Goal: Communication & Community: Answer question/provide support

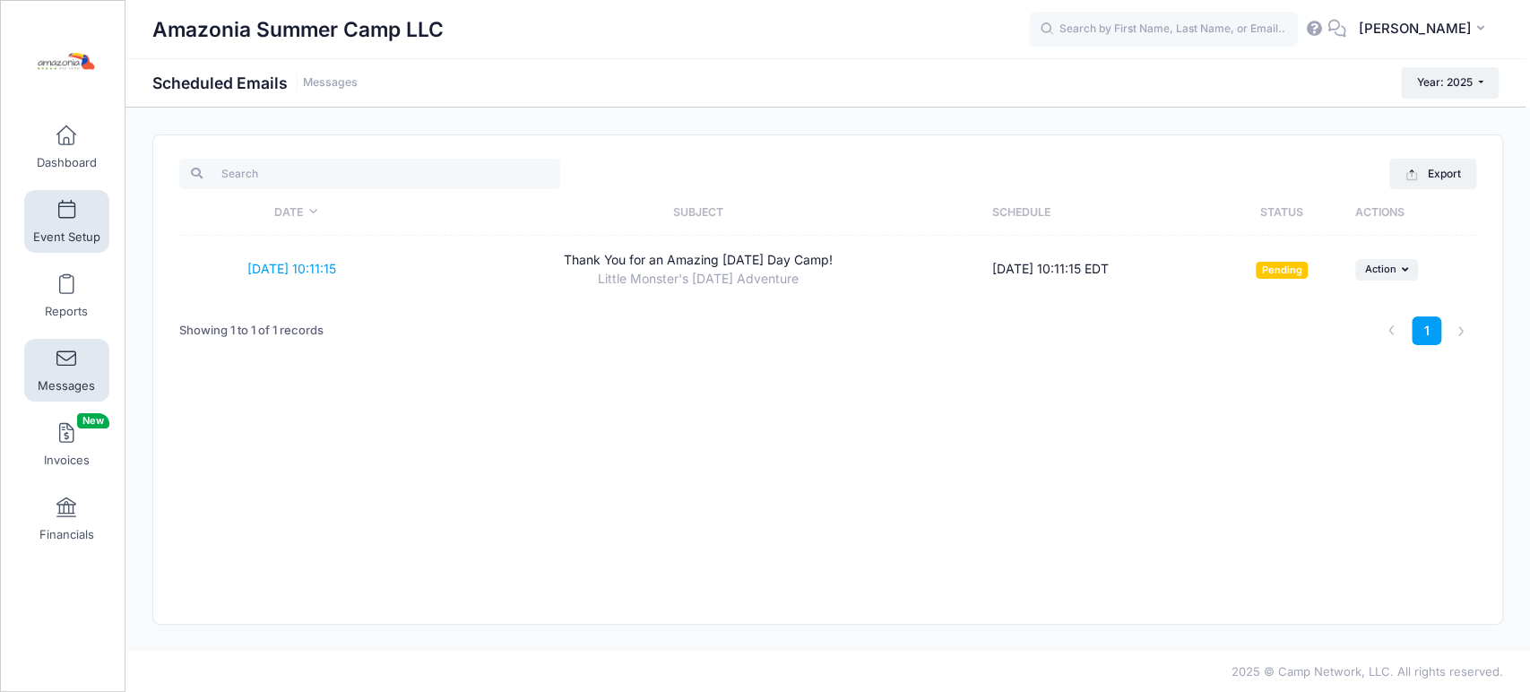
click at [66, 209] on span at bounding box center [66, 211] width 0 height 20
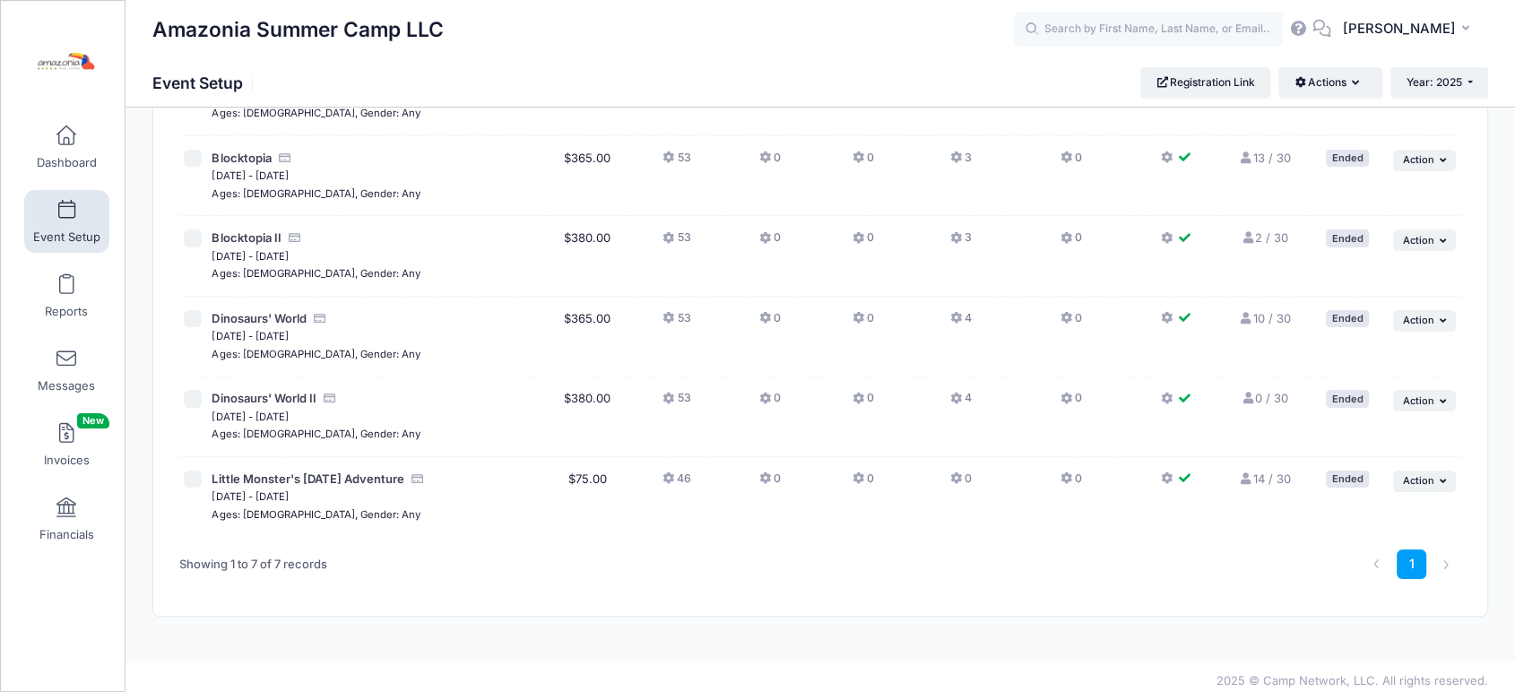
scroll to position [267, 0]
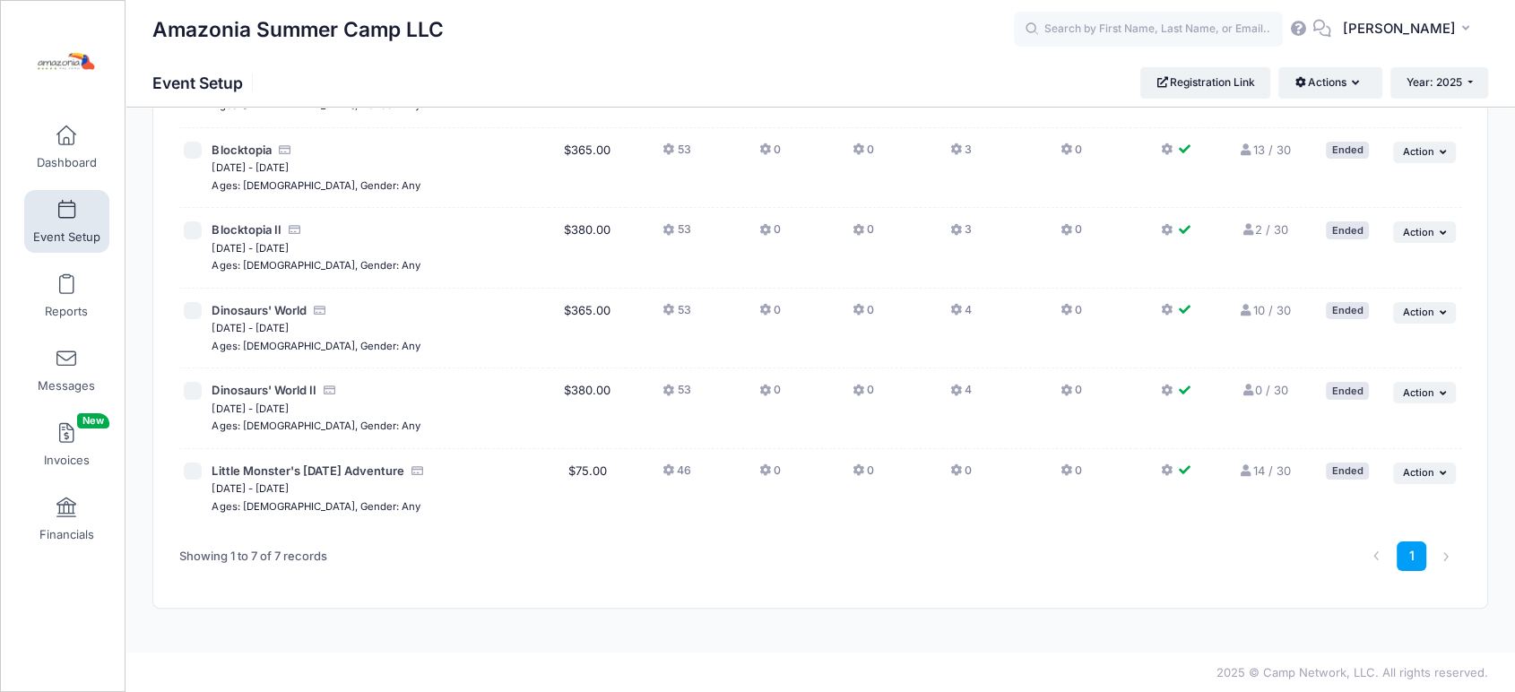
click at [1260, 464] on link "14 / 30 Full" at bounding box center [1265, 470] width 52 height 14
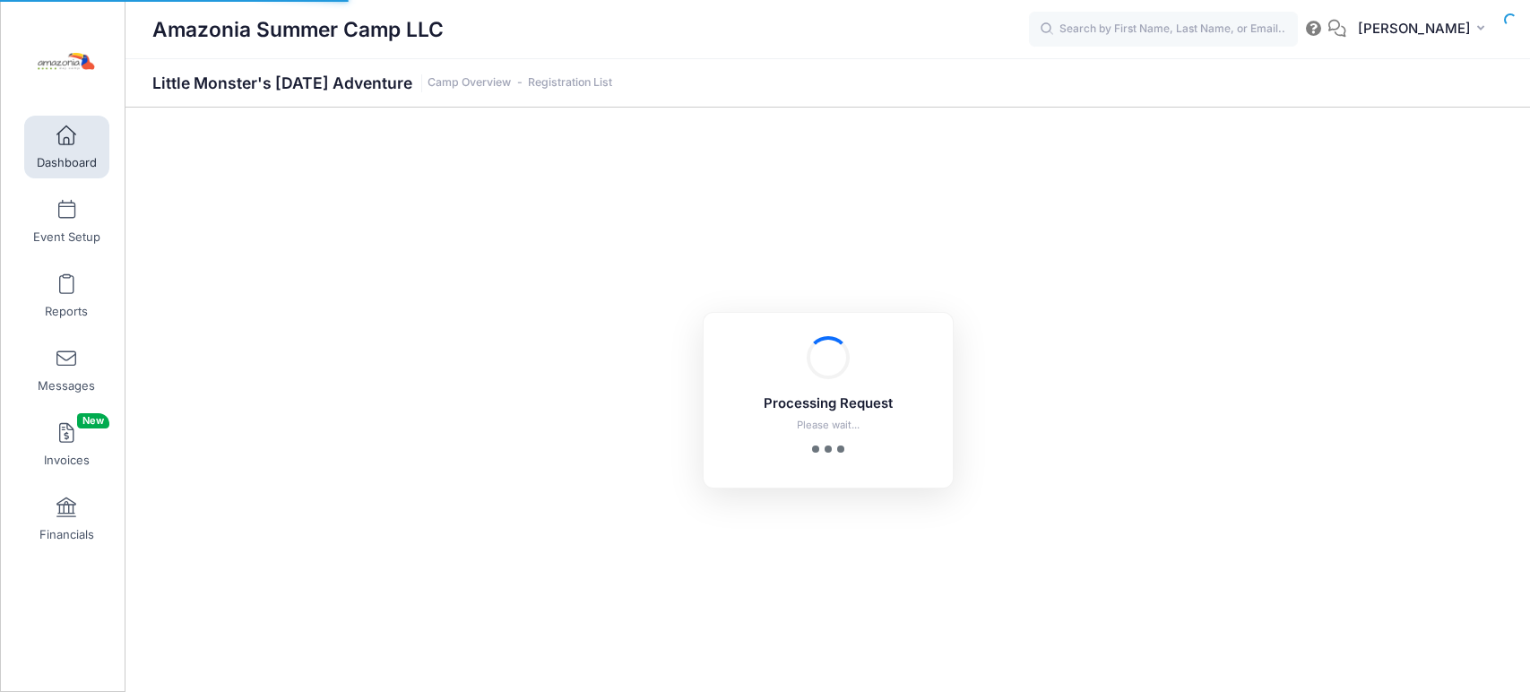
select select "10"
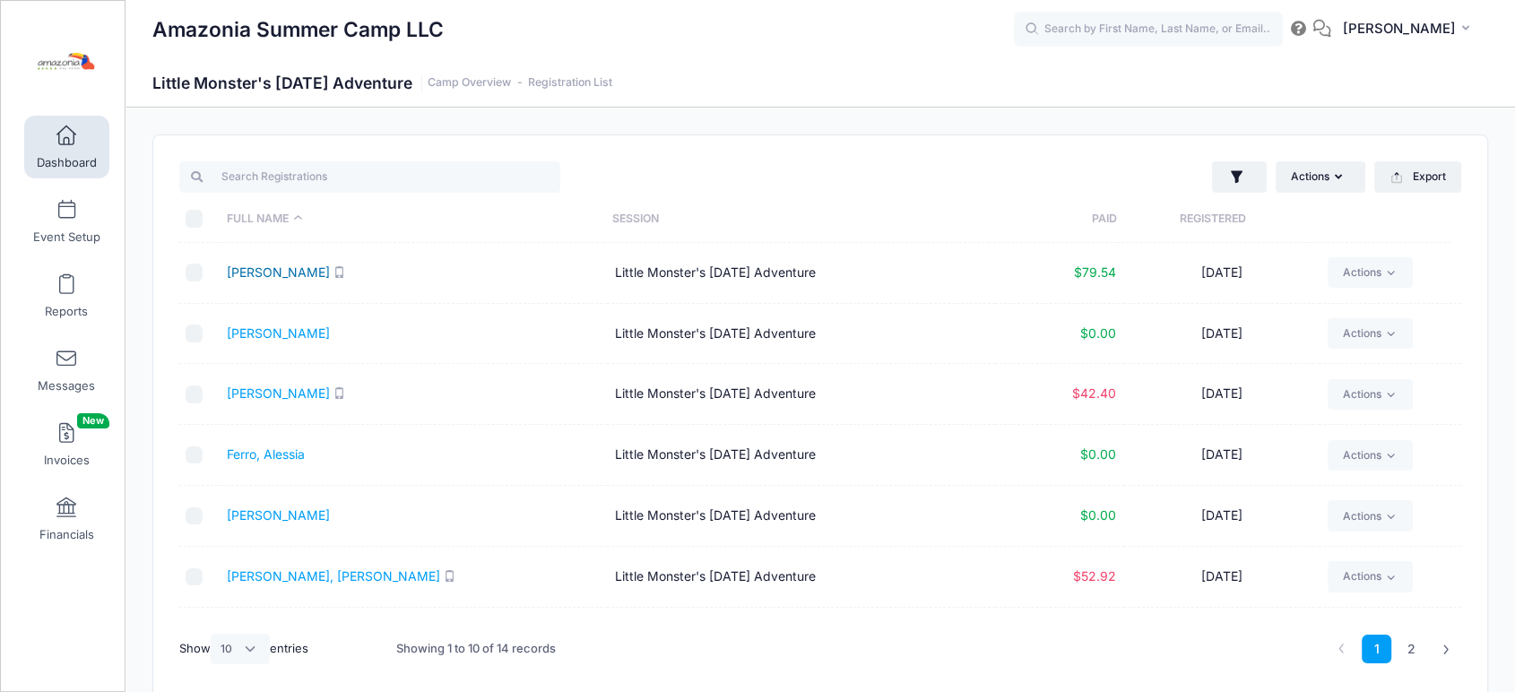
click at [316, 272] on link "Coughlin, Genevieve" at bounding box center [278, 271] width 103 height 15
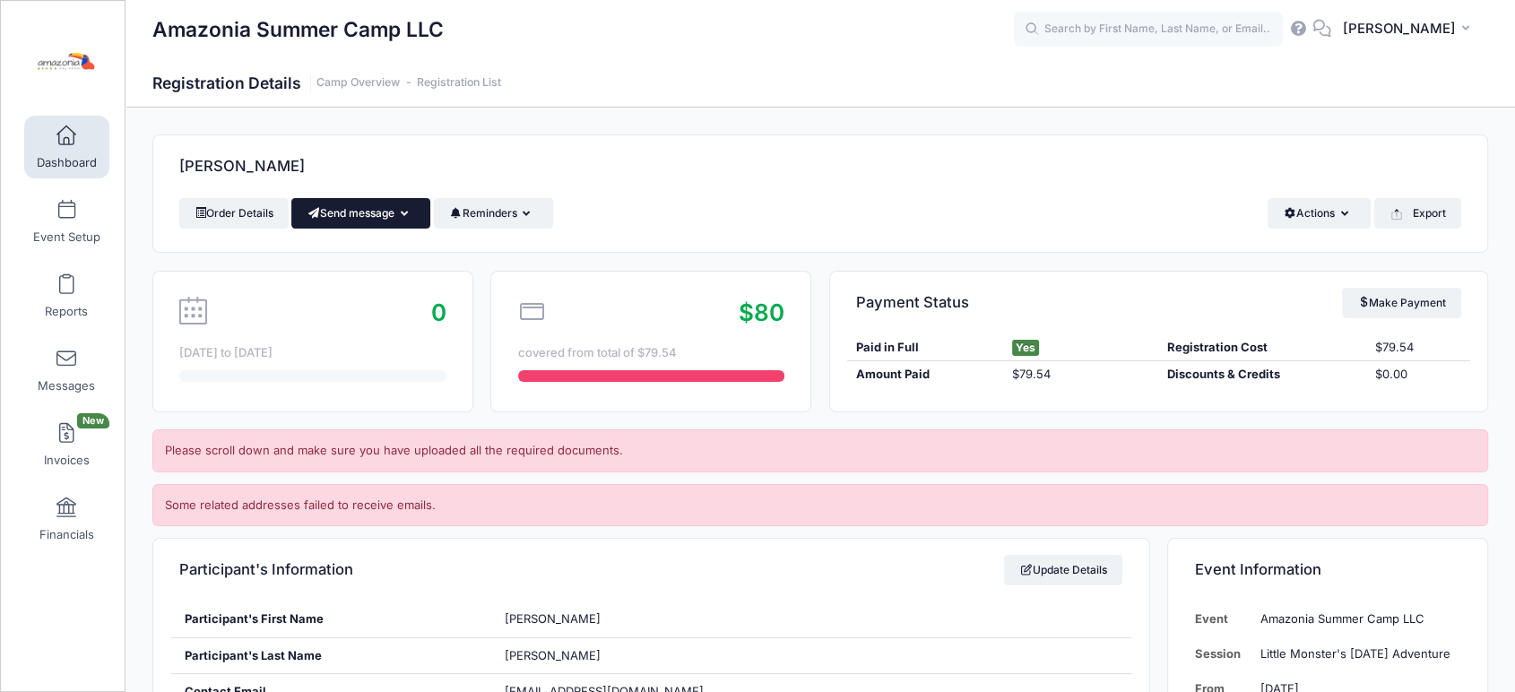
click at [359, 213] on button "Send message" at bounding box center [360, 213] width 139 height 30
click at [351, 256] on link "Send Email" at bounding box center [374, 257] width 108 height 34
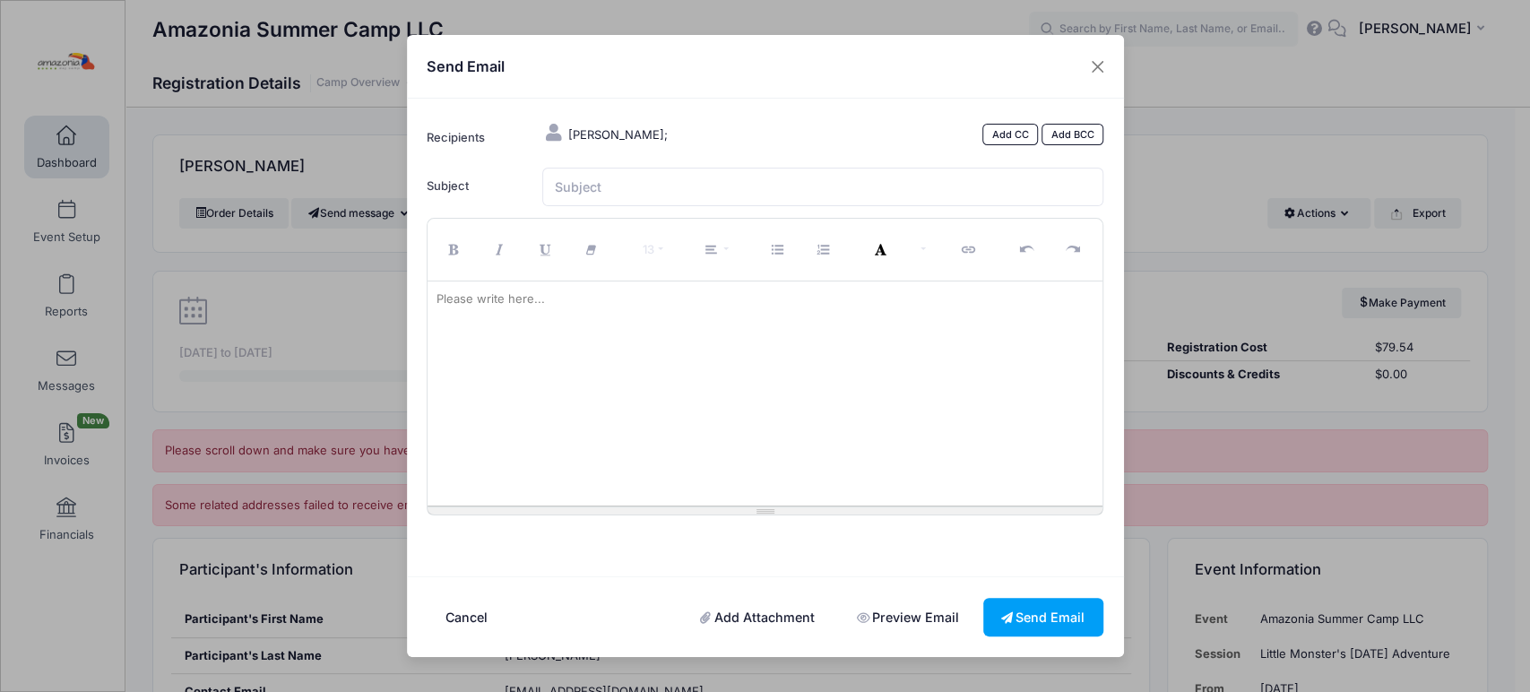
click at [474, 306] on div "Please write here..." at bounding box center [491, 299] width 126 height 36
paste div
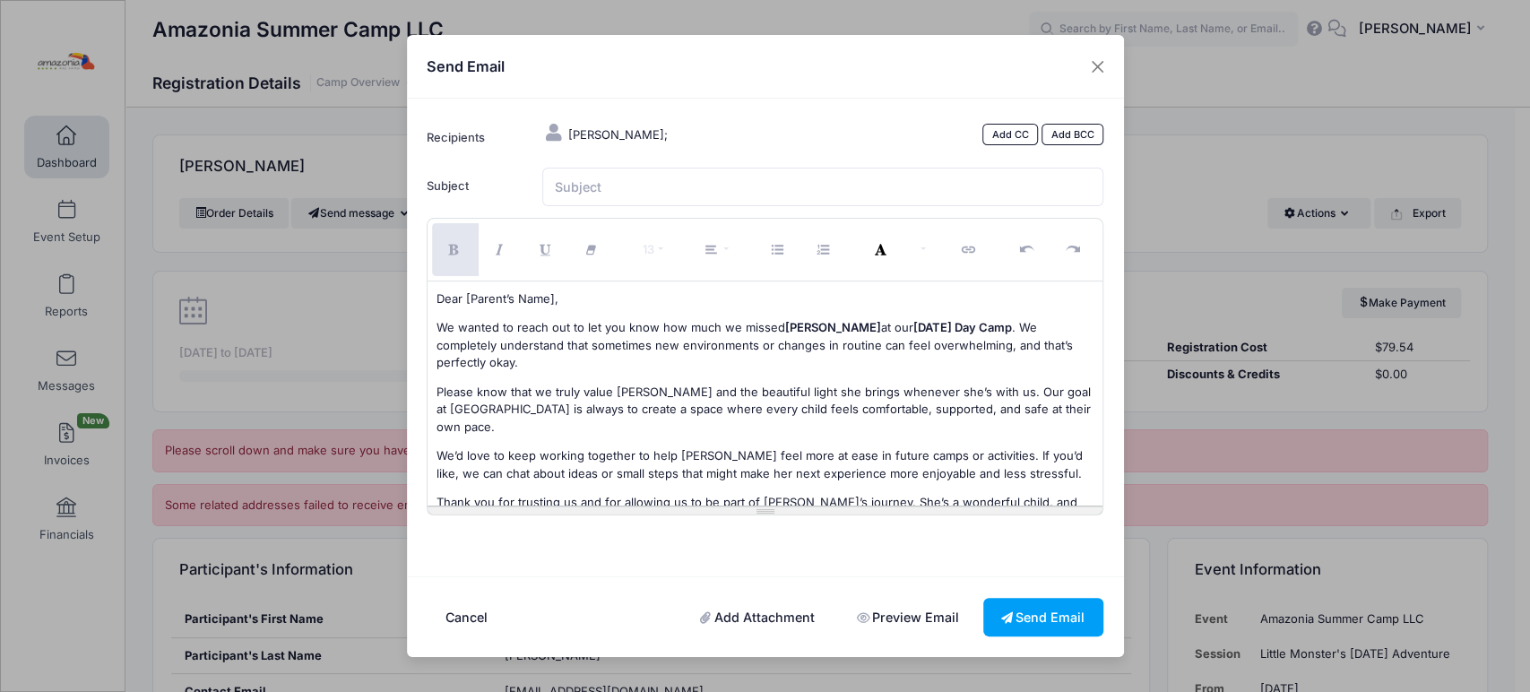
scroll to position [50, 0]
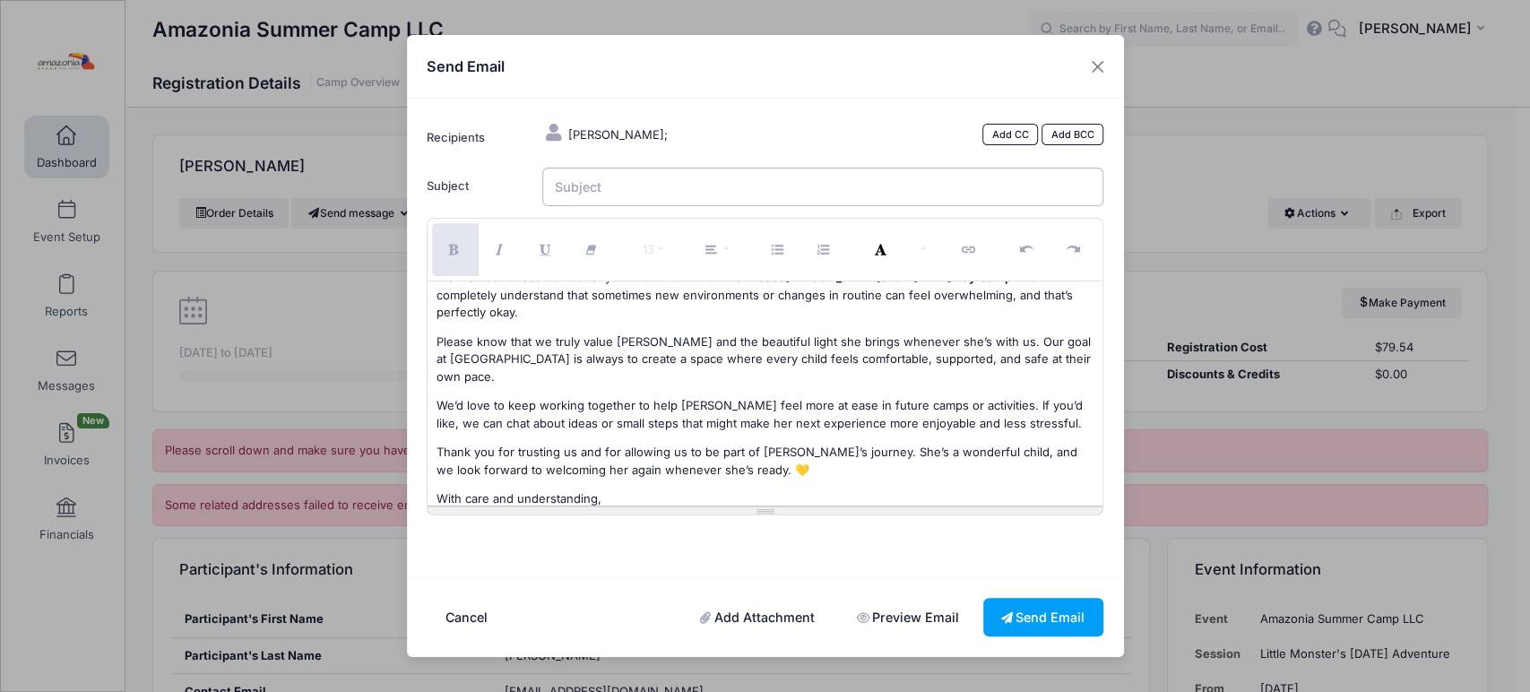
click at [611, 180] on input "Subject" at bounding box center [822, 187] width 561 height 39
paste input "We Missed Genevieve at Our Halloween Day Camp 💛"
type input "We Missed Genevieve at Our Halloween Day Camp 💛"
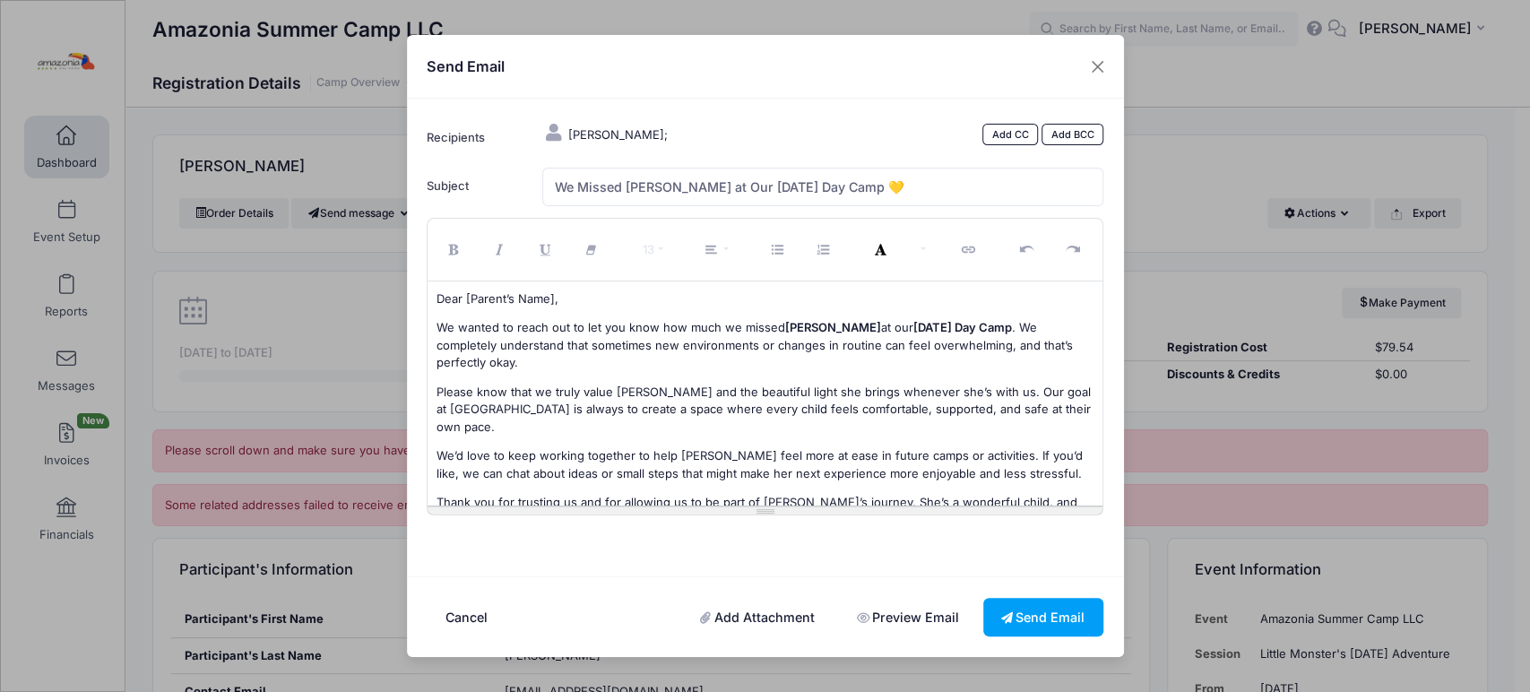
click at [552, 298] on p "Dear [Parent’s Name]," at bounding box center [764, 299] width 657 height 18
click at [486, 298] on p "Dear Mrs Shannon and family," at bounding box center [764, 299] width 657 height 18
click at [661, 329] on p "We wanted to reach out to let you know how much we missed Genevieve at our Hall…" at bounding box center [764, 345] width 657 height 53
click at [1004, 327] on p "We wanted to reach out to let you know how much we missed Genevieve at our Hall…" at bounding box center [764, 345] width 657 height 53
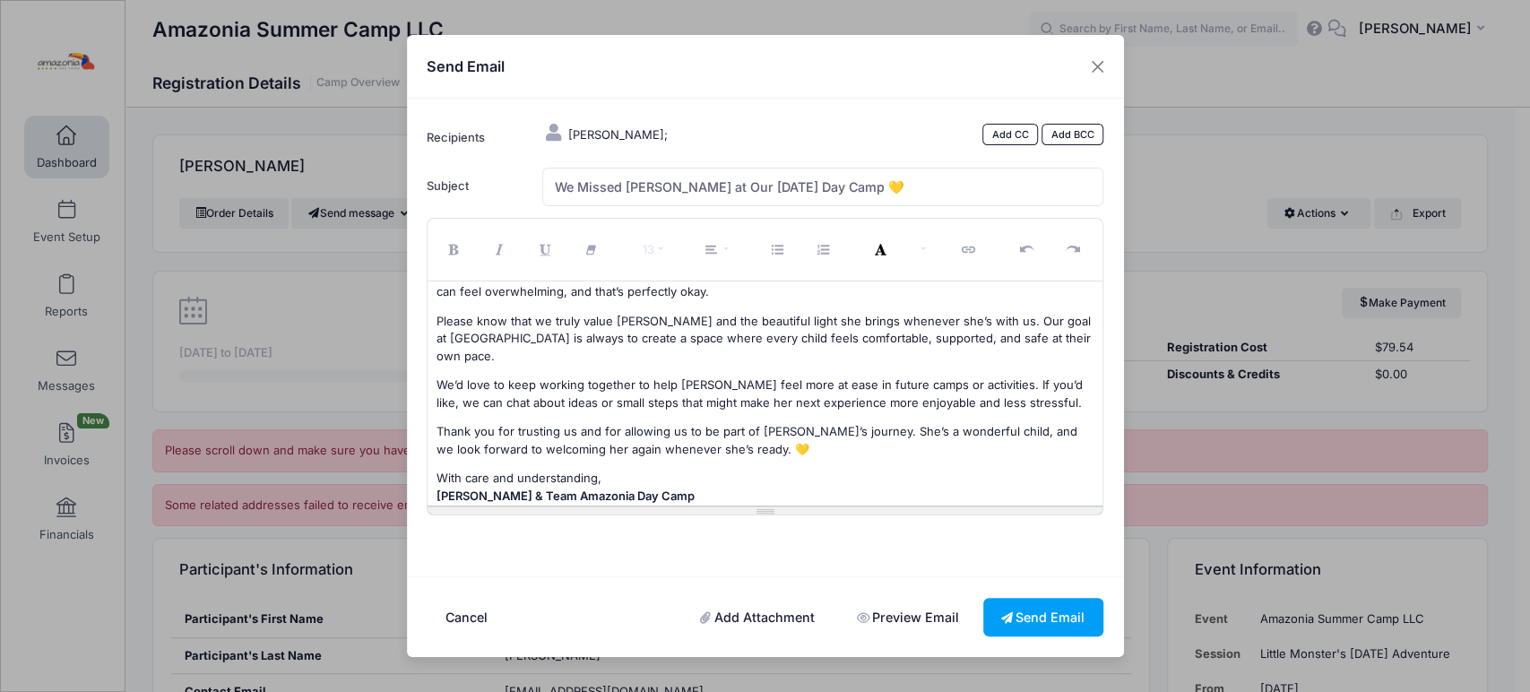
scroll to position [73, 0]
click at [846, 375] on p "We’d love to keep working together to help Genevieve feel more at ease in futur…" at bounding box center [764, 392] width 657 height 35
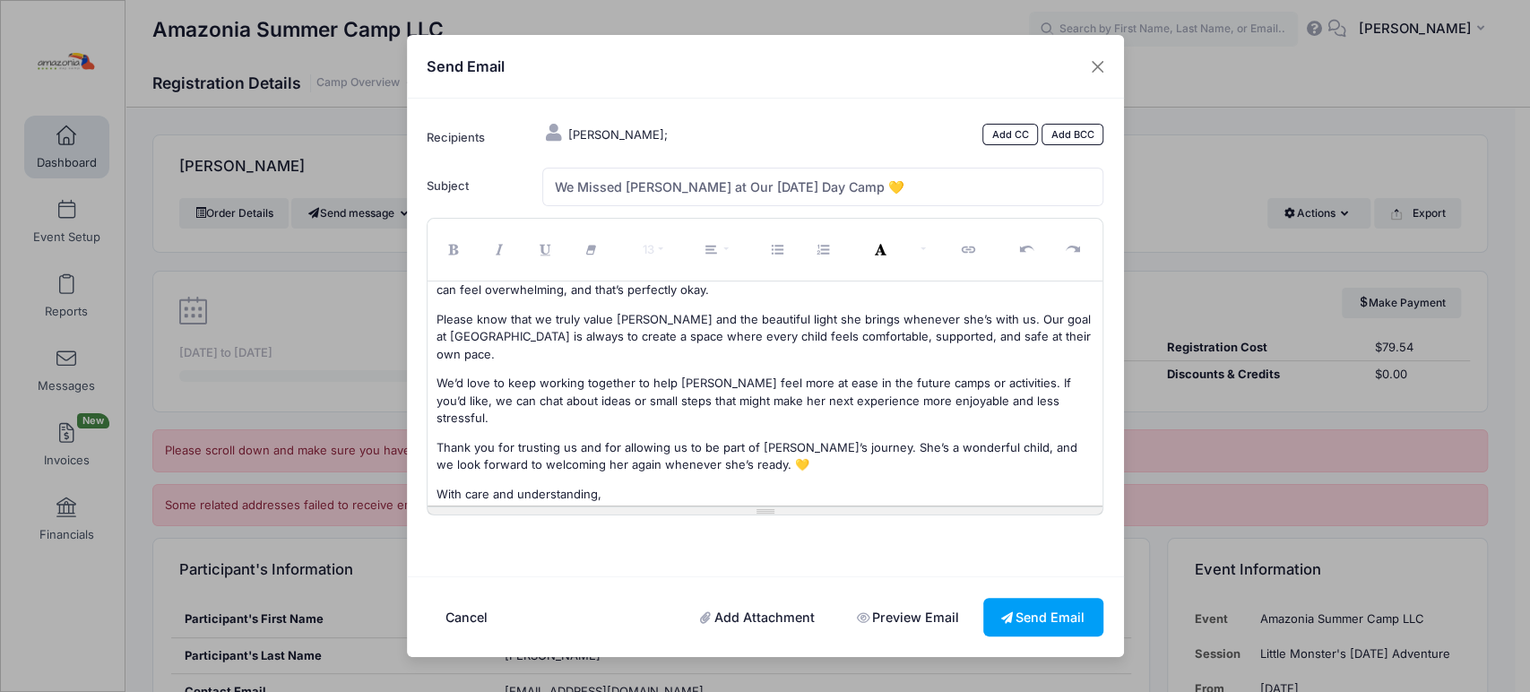
click at [1004, 375] on p "We’d love to keep working together to help Genevieve feel more at ease in the f…" at bounding box center [764, 401] width 657 height 53
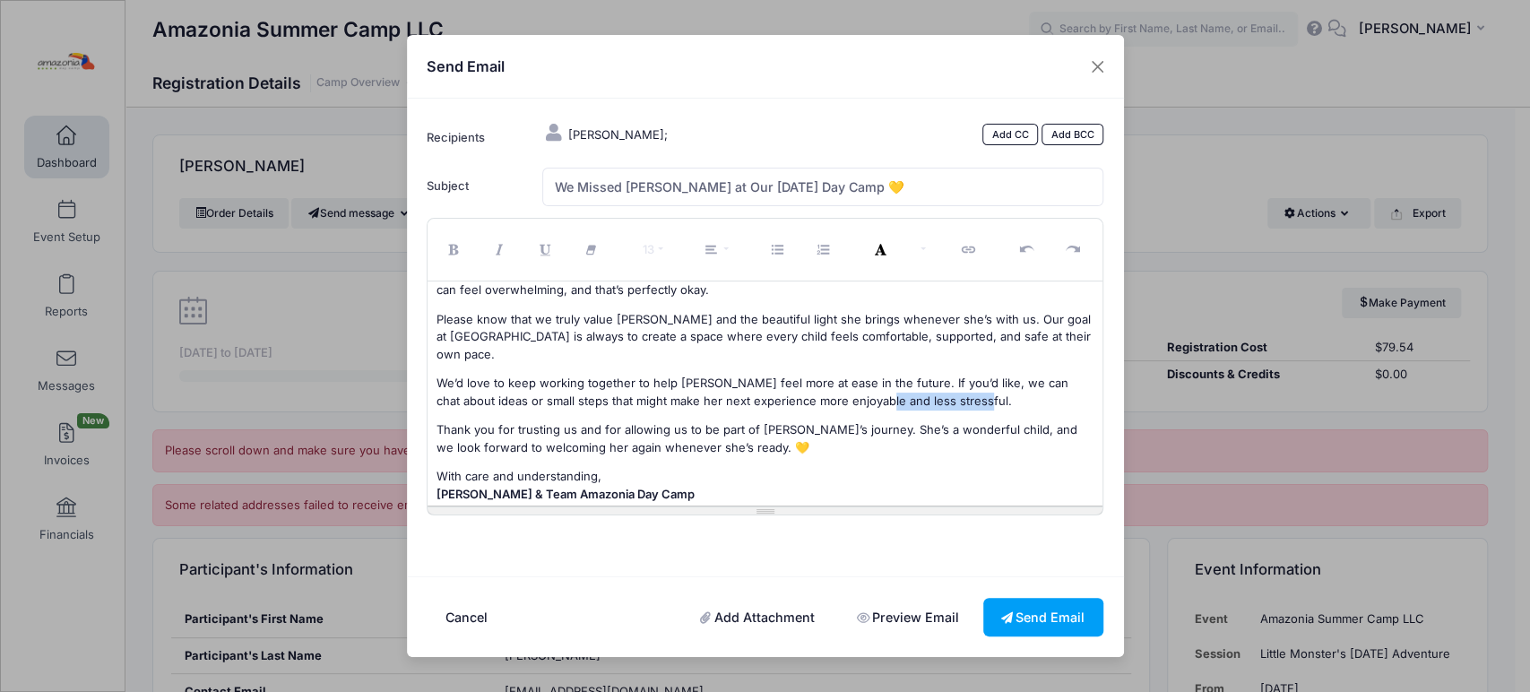
drag, startPoint x: 961, startPoint y: 384, endPoint x: 846, endPoint y: 385, distance: 114.7
click at [846, 385] on p "We’d love to keep working together to help Genevieve feel more at ease in the f…" at bounding box center [764, 392] width 657 height 35
click at [610, 428] on p "Thank you for trusting us and for allowing us to be part of Genevieve’s journey…" at bounding box center [764, 438] width 657 height 35
click at [831, 425] on p "Thank you for trusting us and for allowing us to be part of Genevieve’s journey…" at bounding box center [764, 438] width 657 height 35
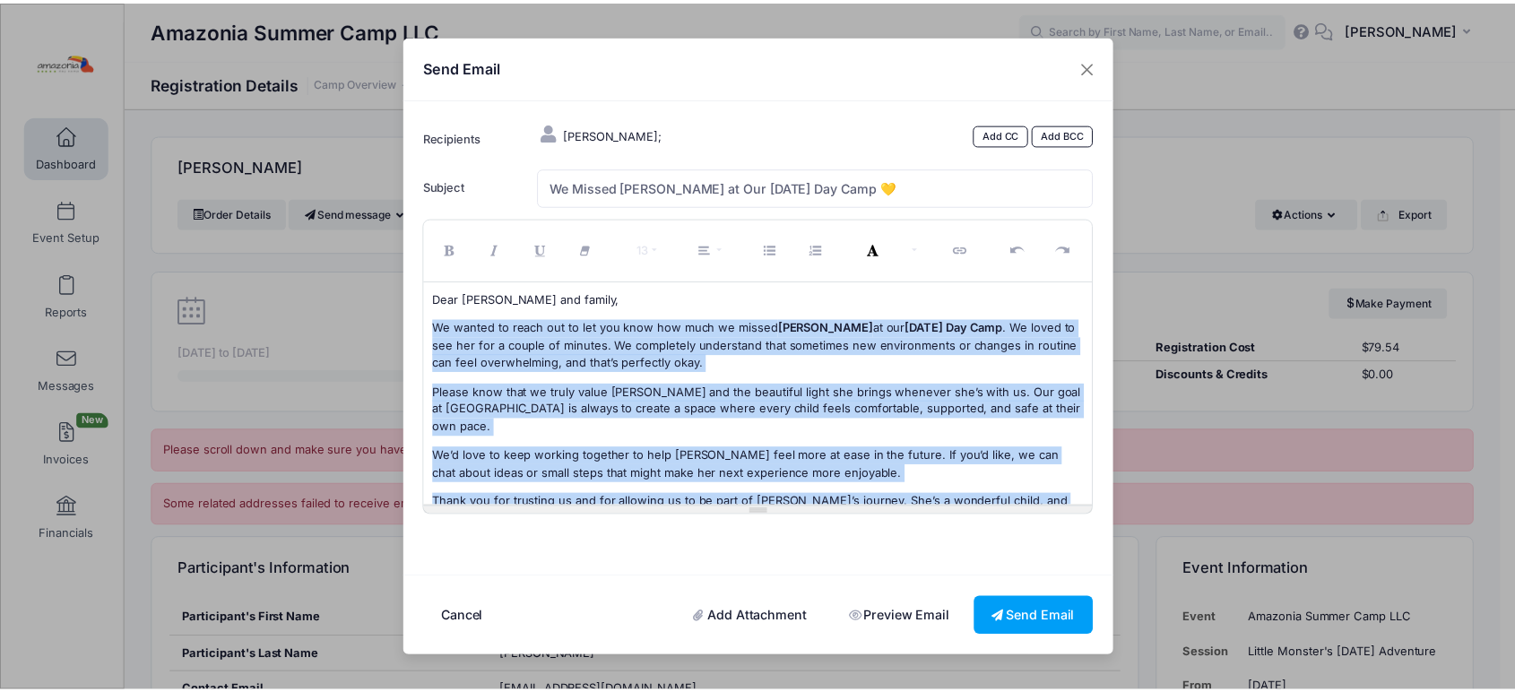
scroll to position [73, 0]
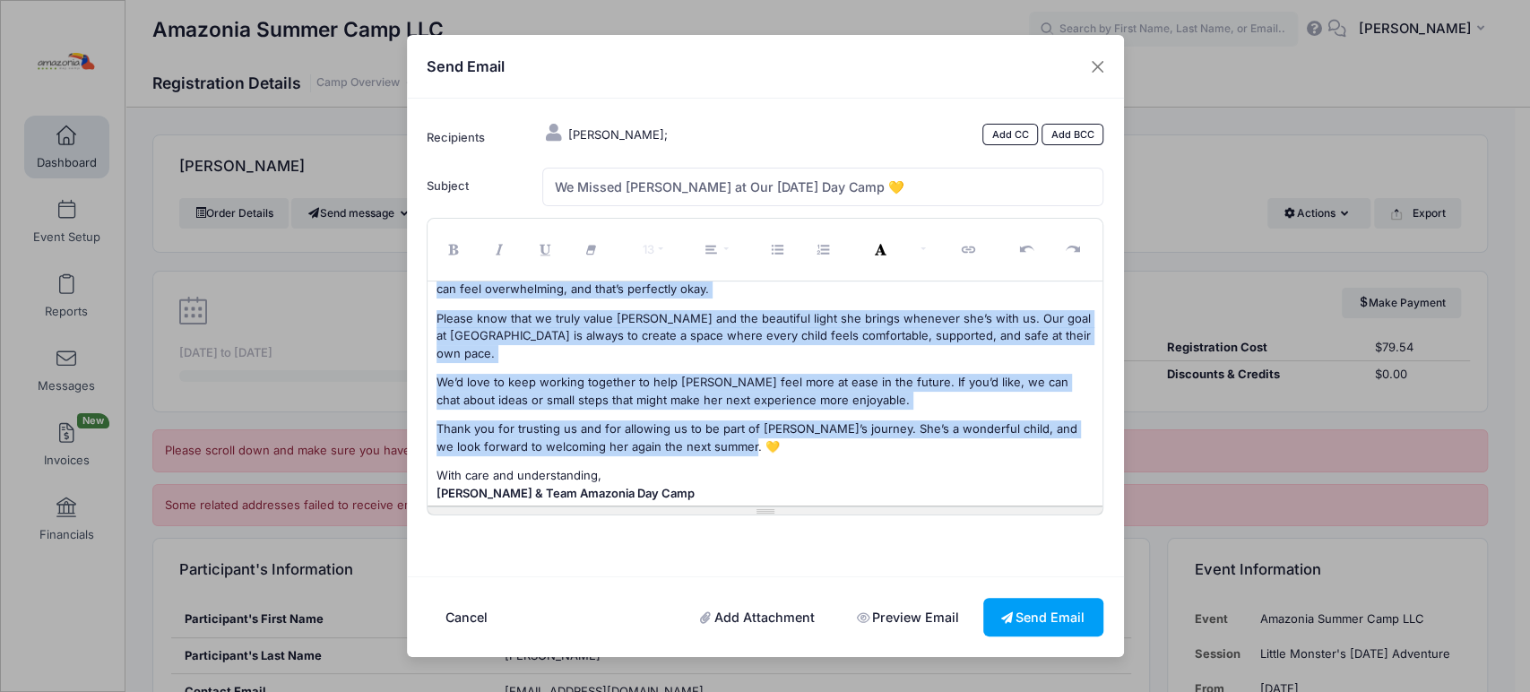
drag, startPoint x: 435, startPoint y: 332, endPoint x: 730, endPoint y: 429, distance: 311.5
click at [730, 429] on div "Dear Mrs. Shannon and family, We wanted to reach out to let you know how much w…" at bounding box center [765, 393] width 675 height 224
click at [730, 252] on button "Paragraph" at bounding box center [716, 249] width 55 height 53
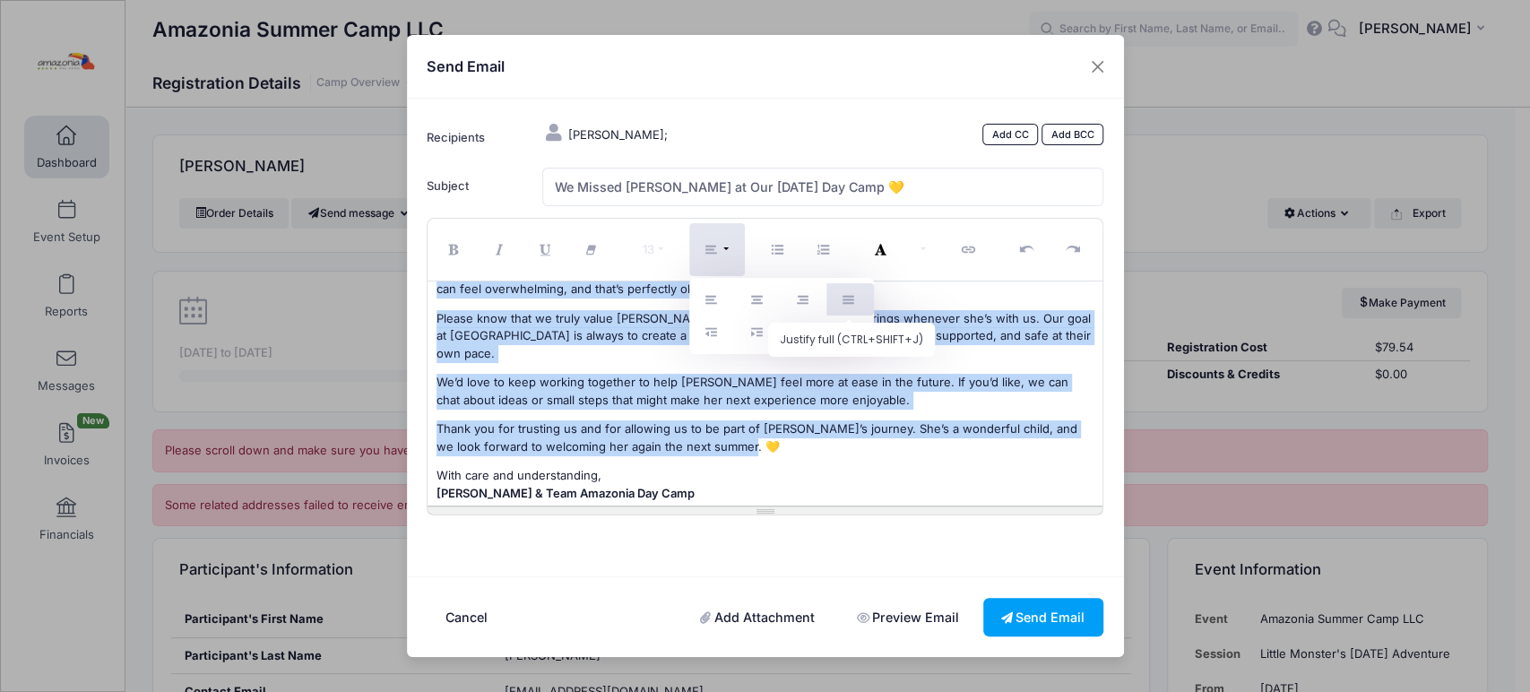
click at [846, 300] on icon "Justify full (CTRL+SHIFT+J)" at bounding box center [850, 300] width 16 height 0
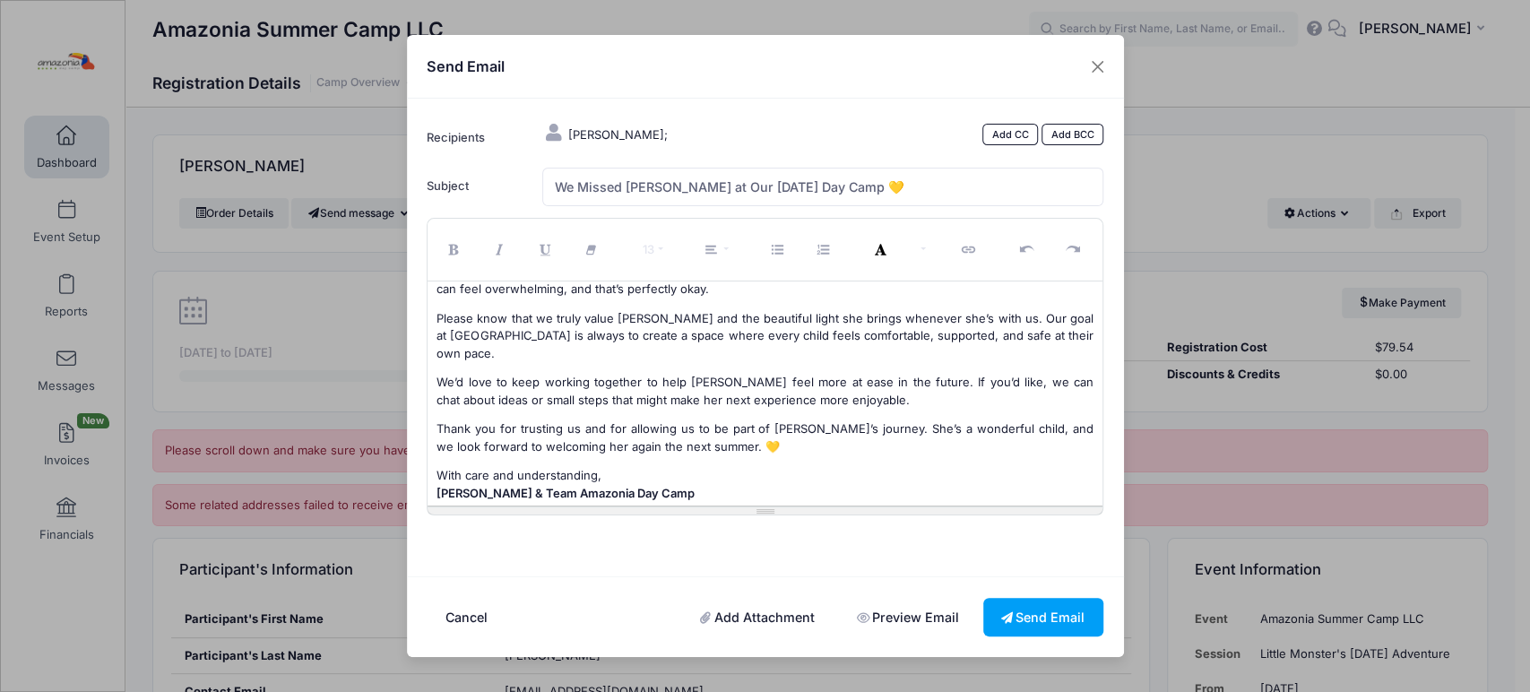
click at [961, 526] on form "Recipients Coughlin, Genevieve; Add CC Add BCC Subject CC BCC" at bounding box center [766, 337] width 694 height 436
click at [918, 619] on link "Preview Email" at bounding box center [908, 617] width 138 height 39
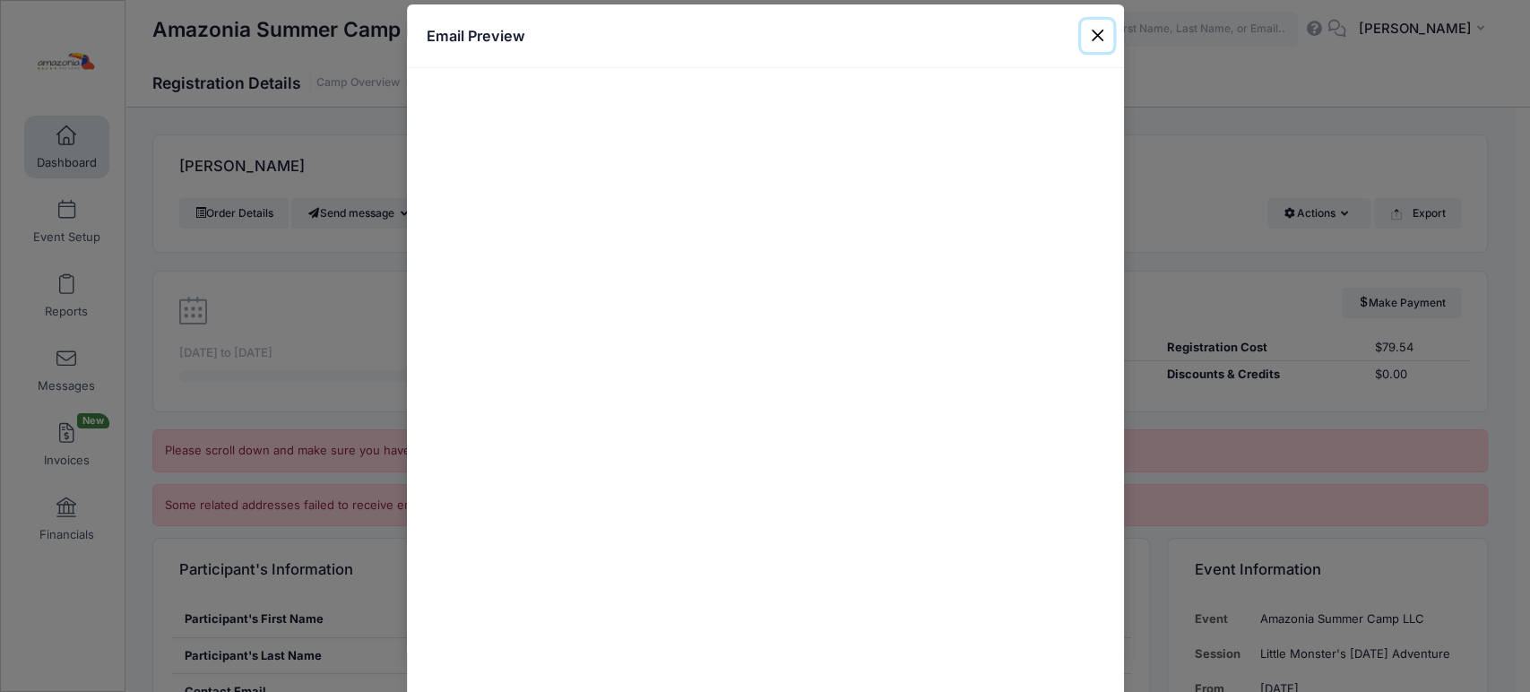
click at [1089, 32] on button "Close" at bounding box center [1097, 36] width 32 height 32
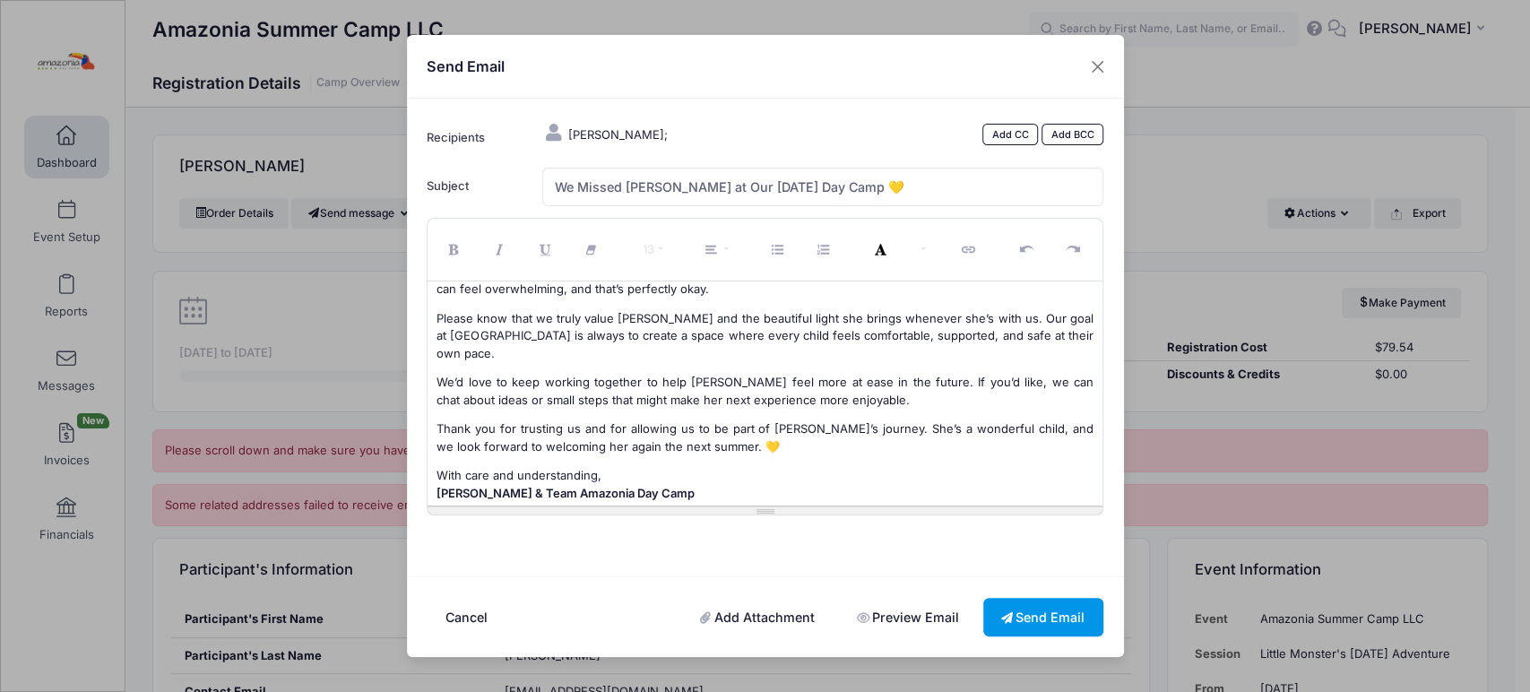
click at [1033, 607] on button "Send Email" at bounding box center [1043, 617] width 120 height 39
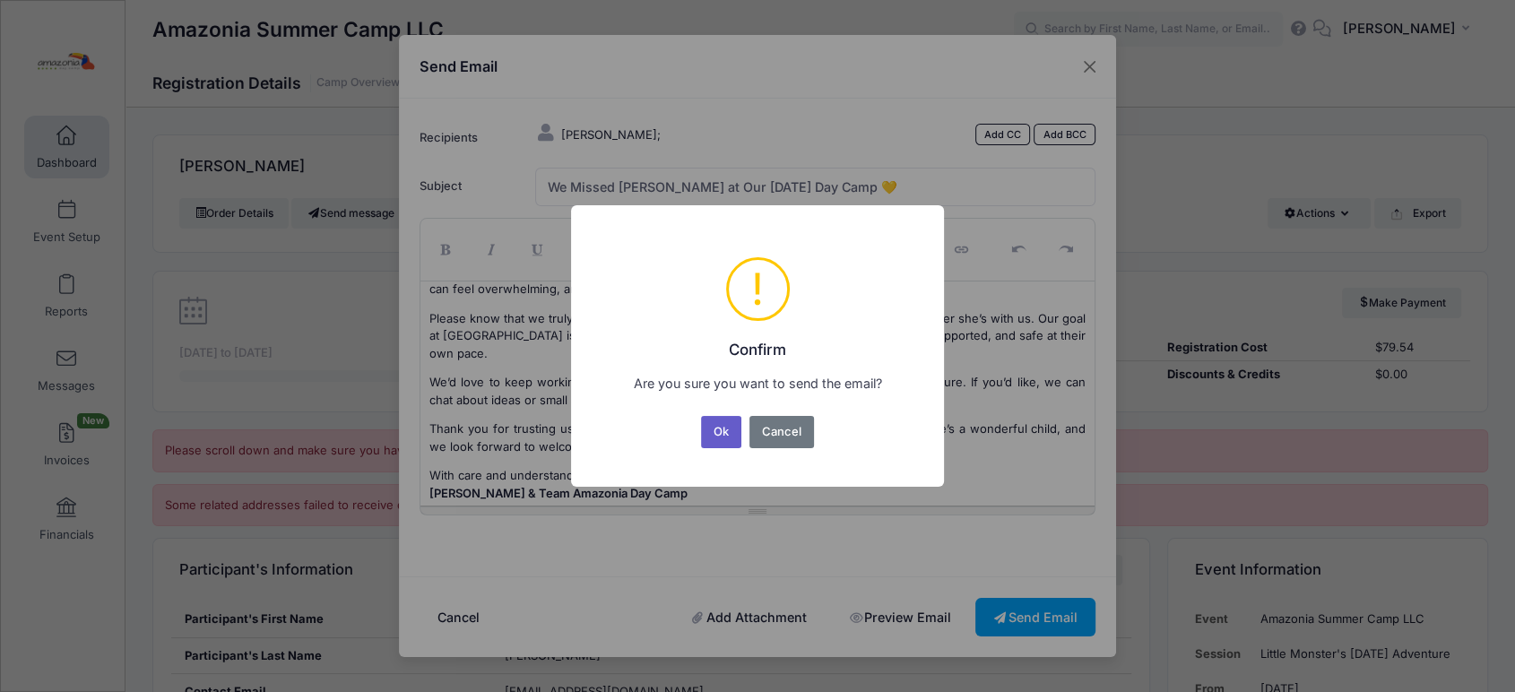
click at [717, 428] on button "Ok" at bounding box center [721, 432] width 41 height 32
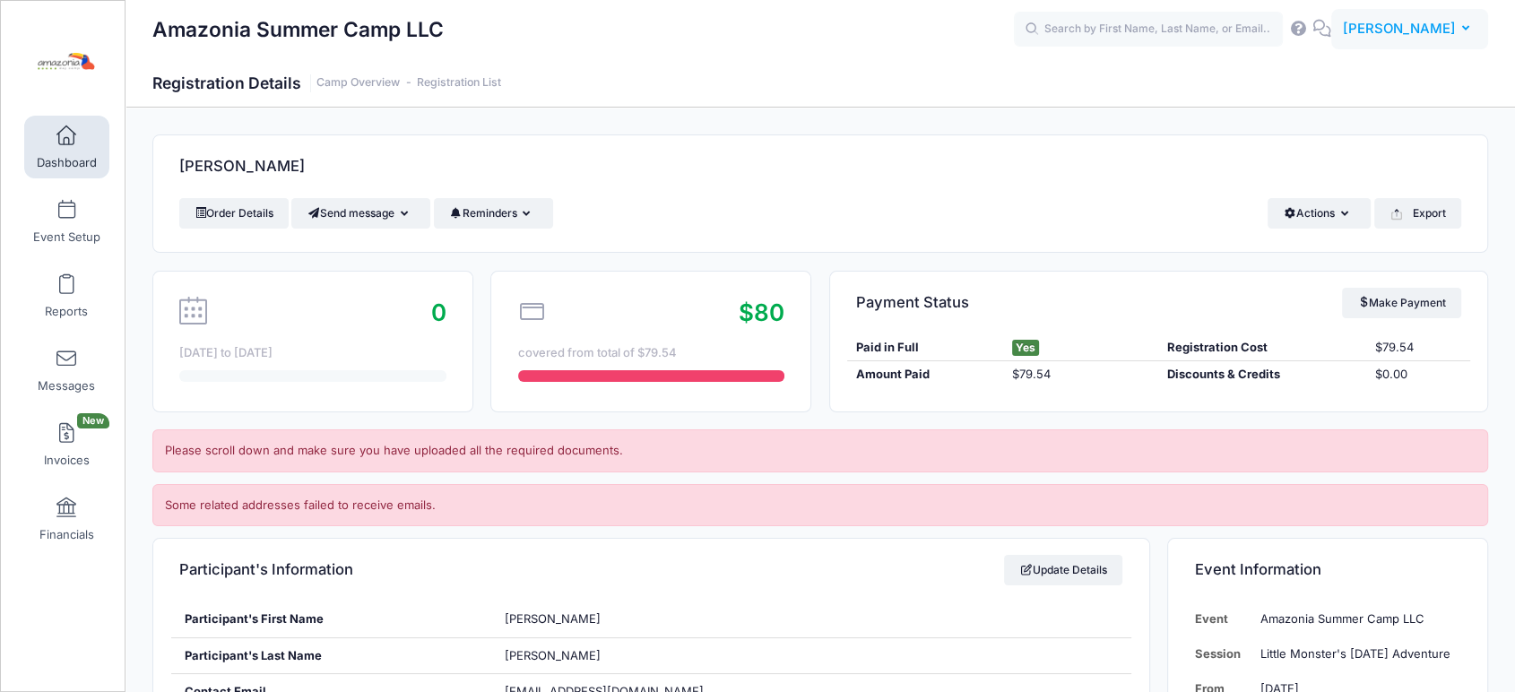
click at [1473, 13] on button "MD [PERSON_NAME]" at bounding box center [1409, 29] width 157 height 41
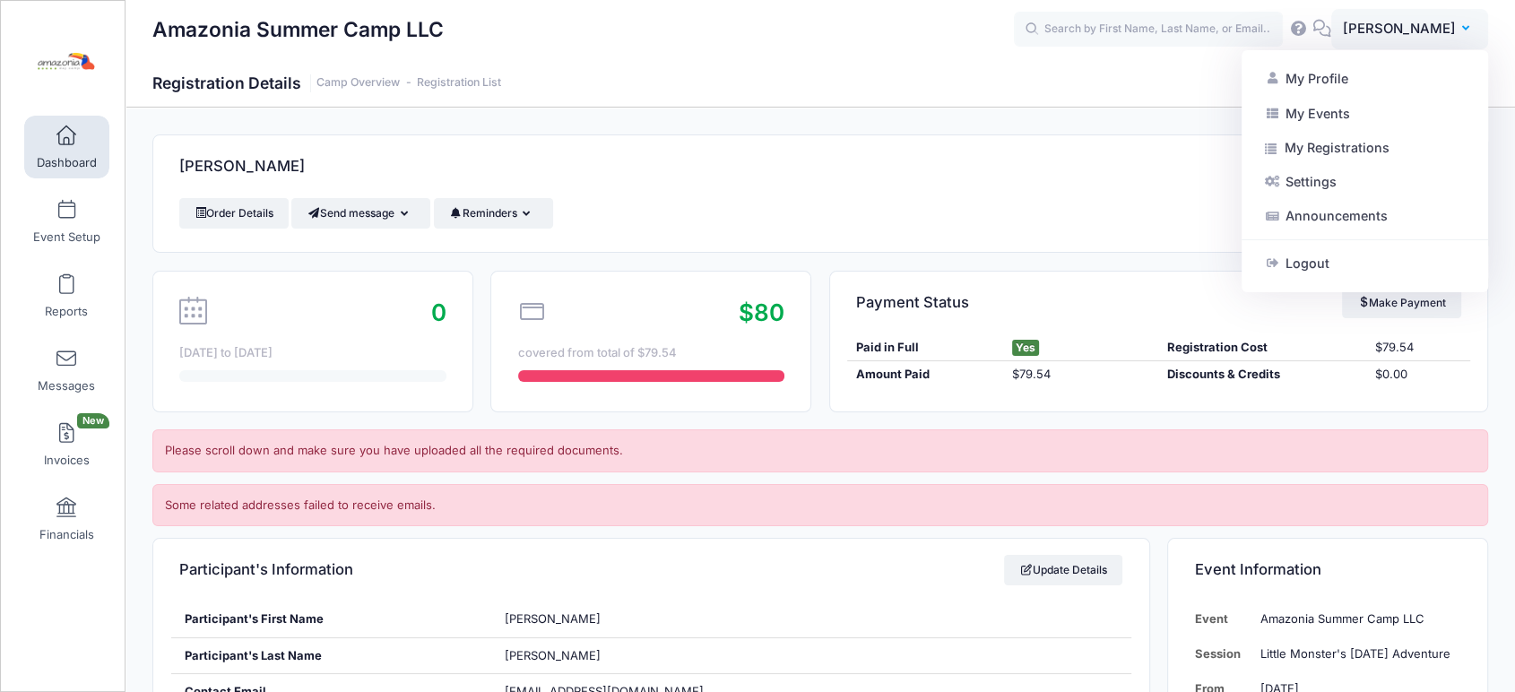
click at [66, 135] on span at bounding box center [66, 136] width 0 height 20
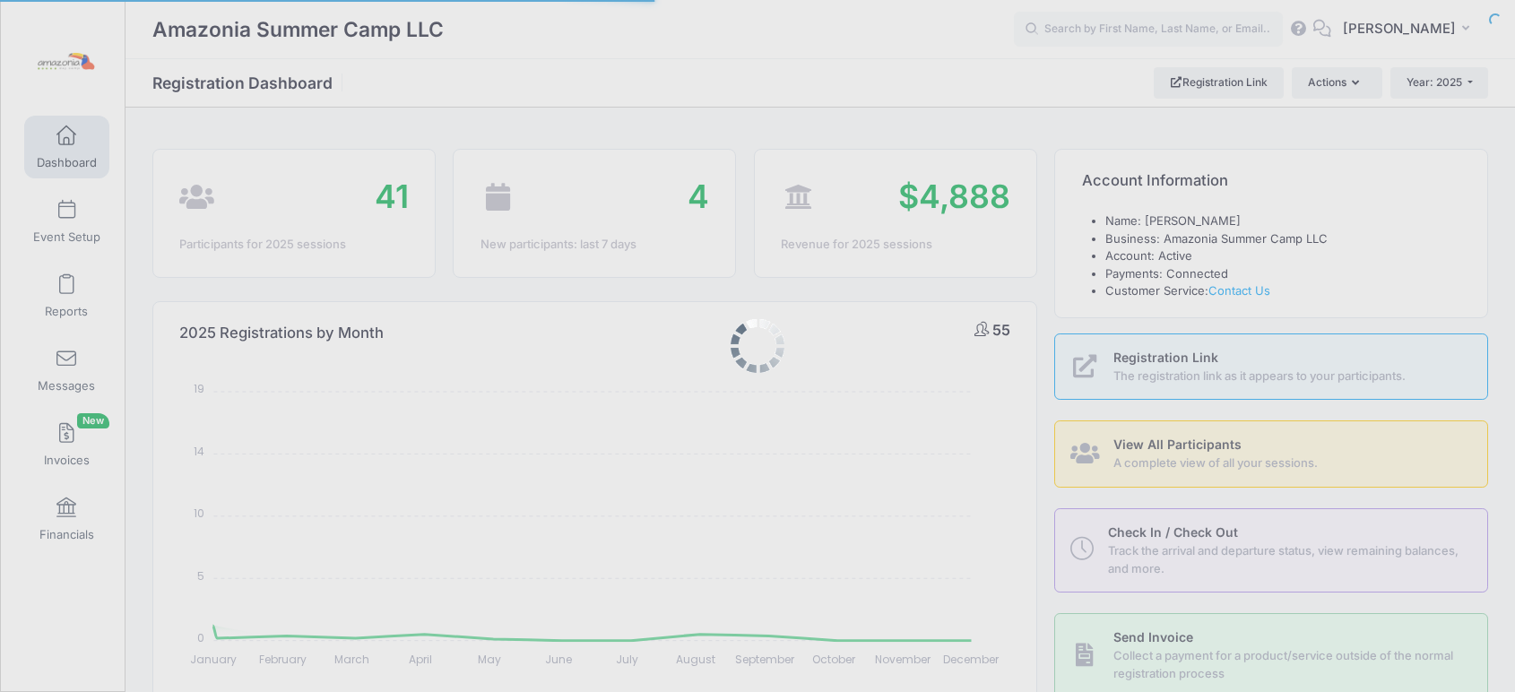
select select
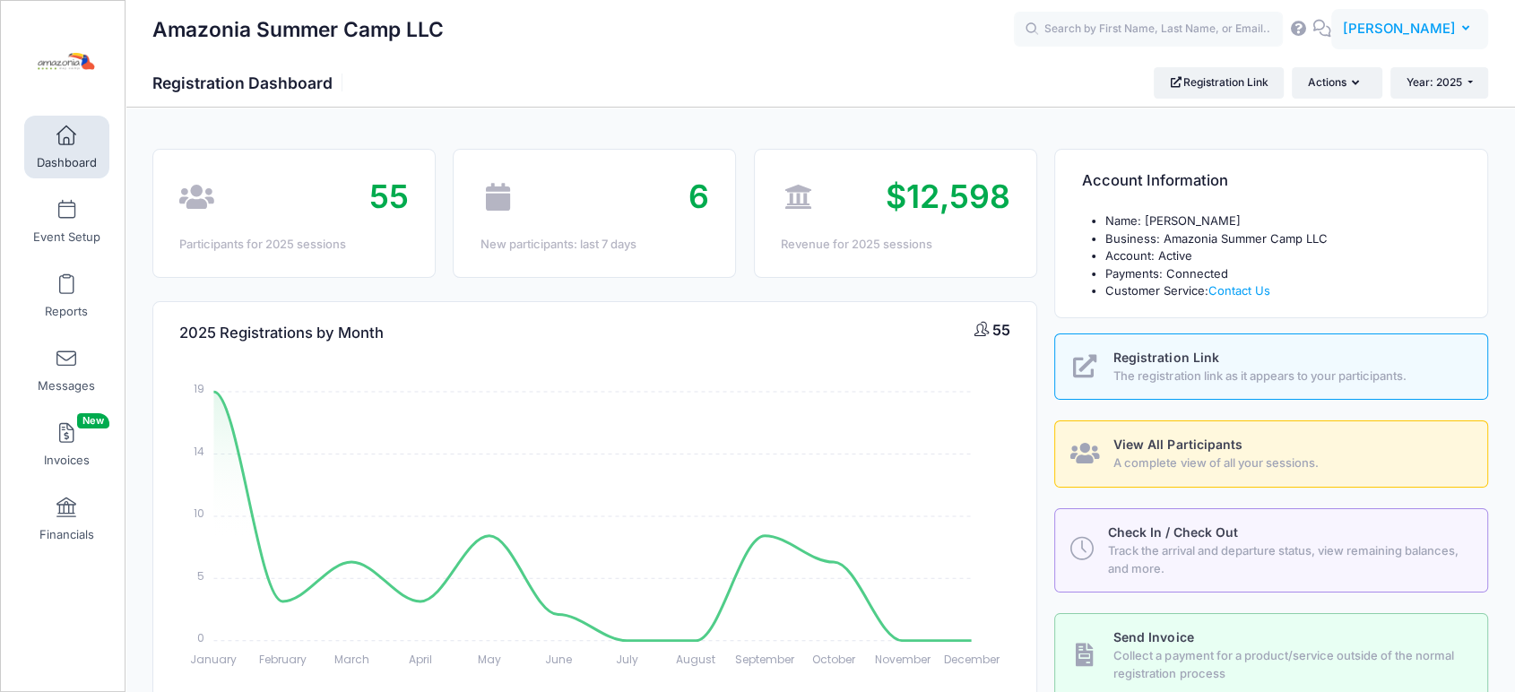
click at [1469, 31] on button "MD [PERSON_NAME]" at bounding box center [1409, 29] width 157 height 41
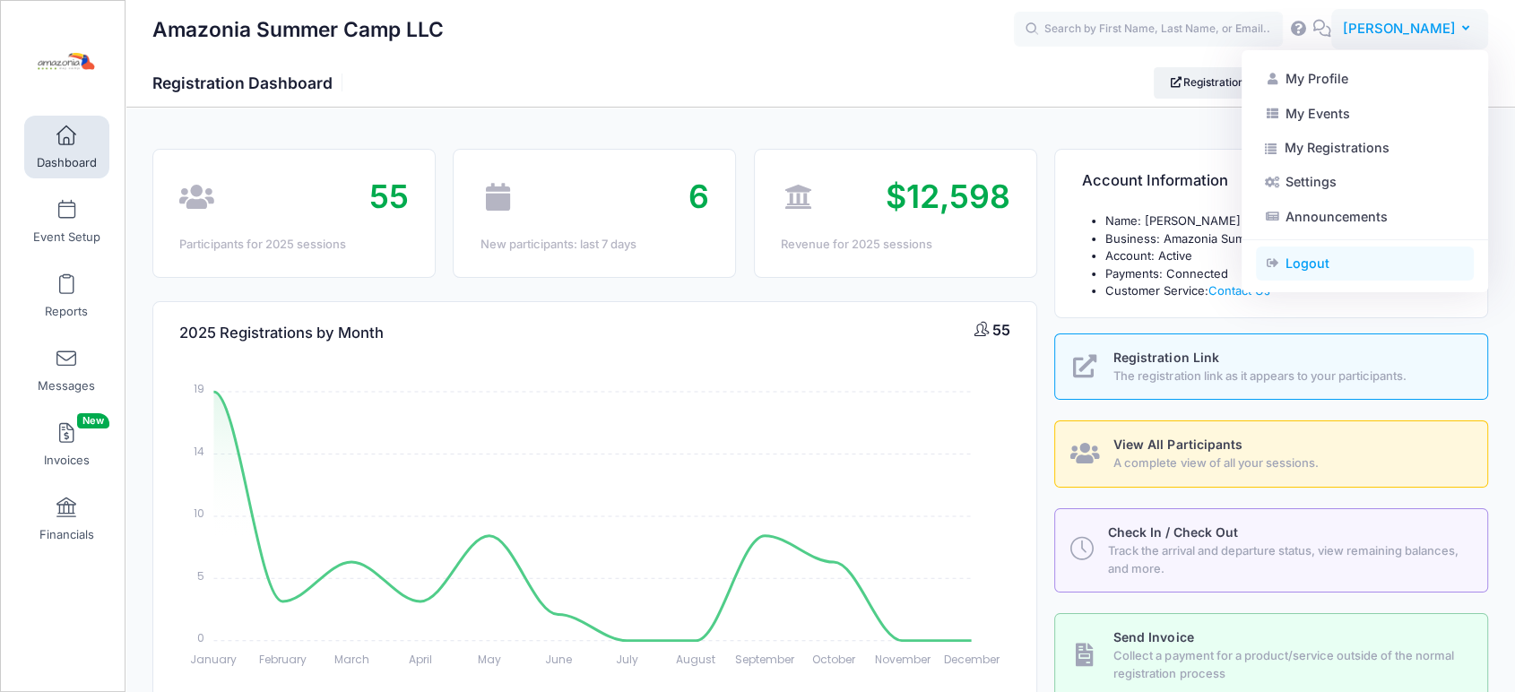
click at [1292, 265] on link "Logout" at bounding box center [1365, 263] width 218 height 34
